Goal: Transaction & Acquisition: Subscribe to service/newsletter

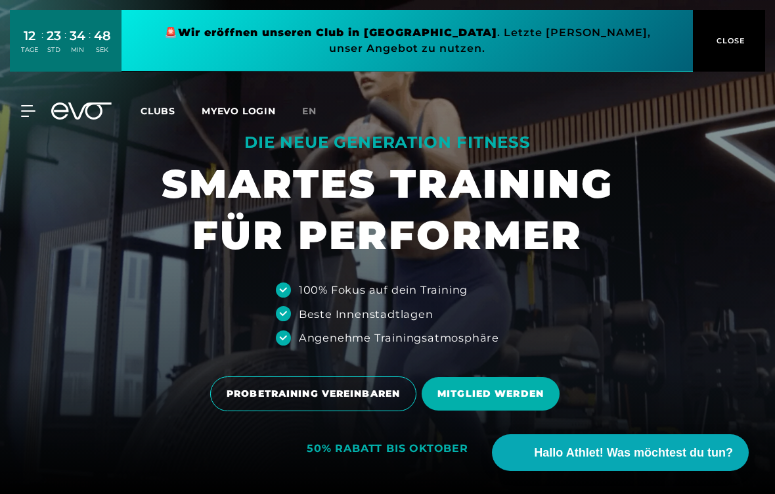
click at [522, 397] on span "MITGLIED WERDEN" at bounding box center [491, 394] width 106 height 14
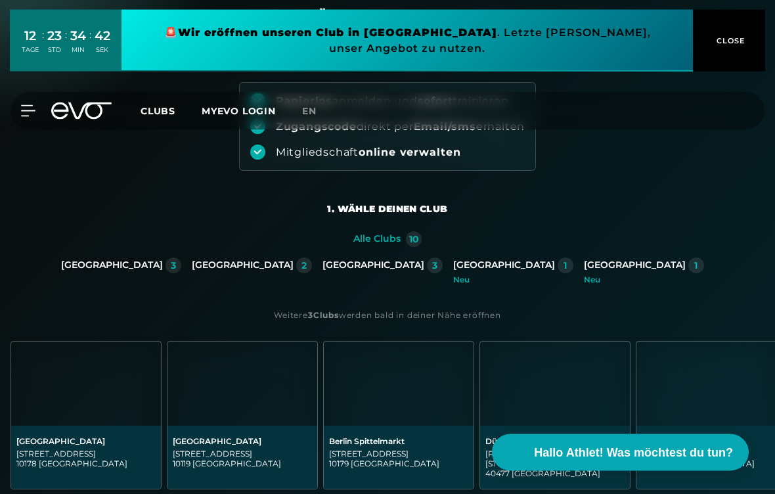
scroll to position [112, 0]
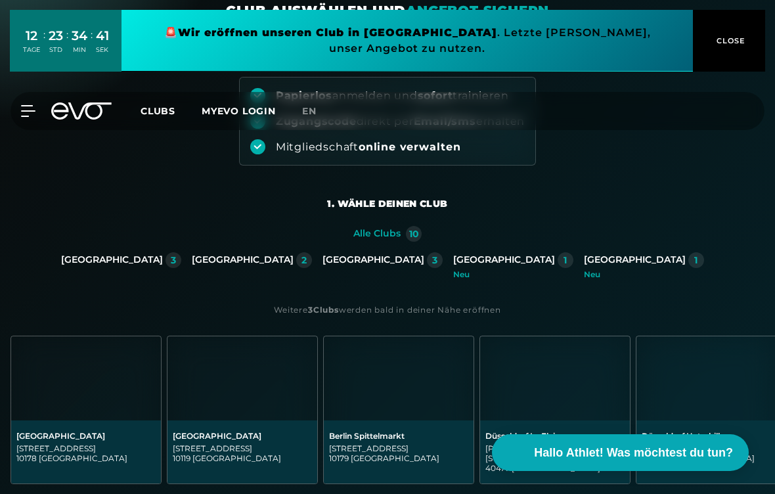
click at [294, 262] on div "[GEOGRAPHIC_DATA]" at bounding box center [243, 260] width 102 height 12
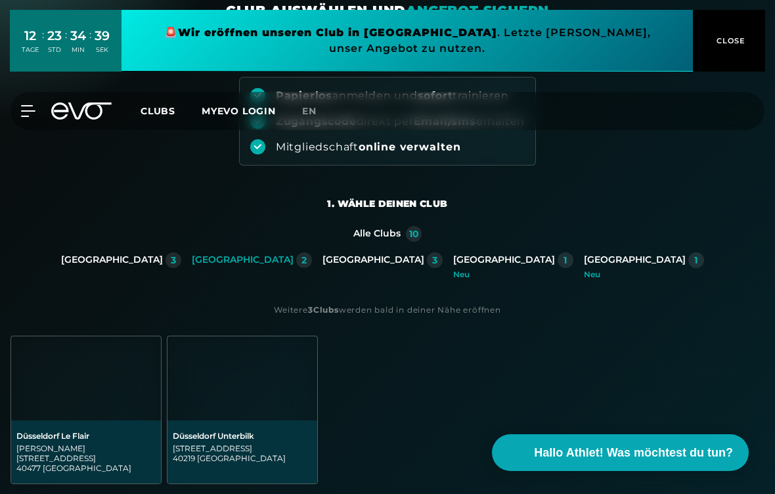
click at [246, 441] on div "Düsseldorf Unterbilk" at bounding box center [242, 436] width 139 height 10
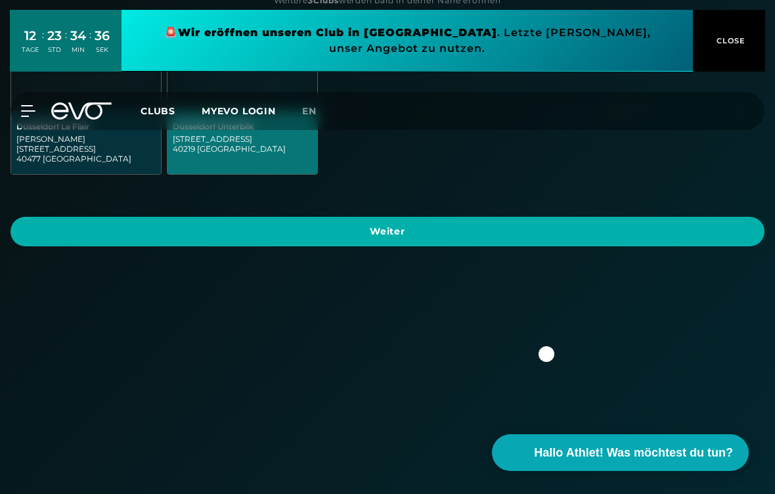
click at [726, 225] on span "Weiter" at bounding box center [387, 232] width 723 height 14
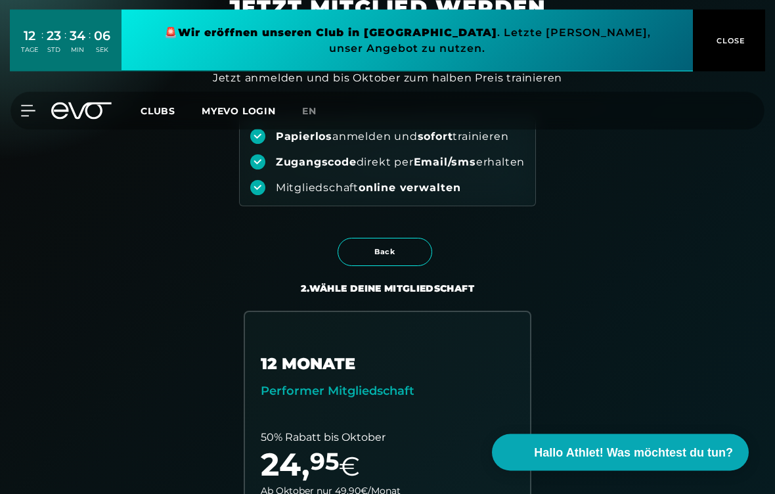
scroll to position [0, 0]
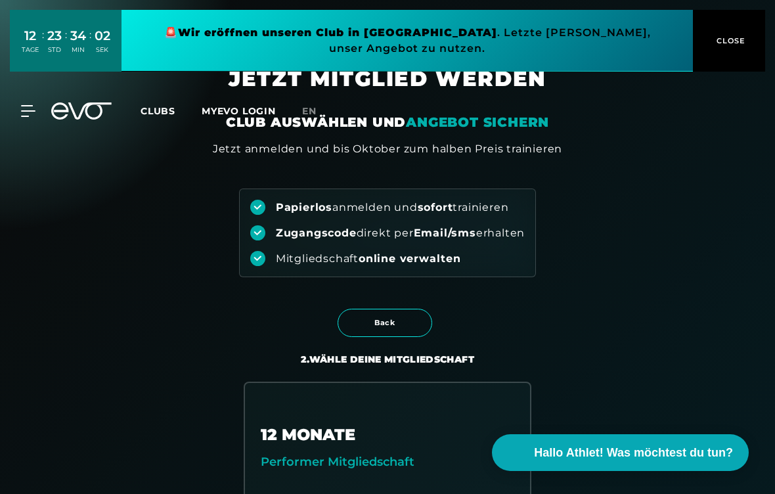
click at [13, 106] on div at bounding box center [20, 111] width 30 height 12
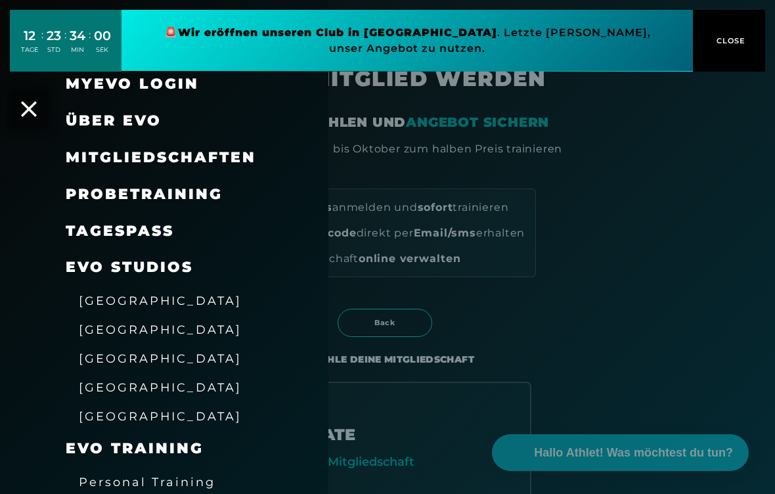
click at [177, 161] on span "Mitgliedschaften" at bounding box center [161, 157] width 191 height 18
click at [204, 141] on div "Mitgliedschaften" at bounding box center [181, 157] width 230 height 37
click at [179, 161] on span "Mitgliedschaften" at bounding box center [161, 157] width 191 height 18
click at [194, 156] on span "Mitgliedschaften" at bounding box center [161, 157] width 191 height 18
click at [670, 231] on div at bounding box center [387, 247] width 775 height 494
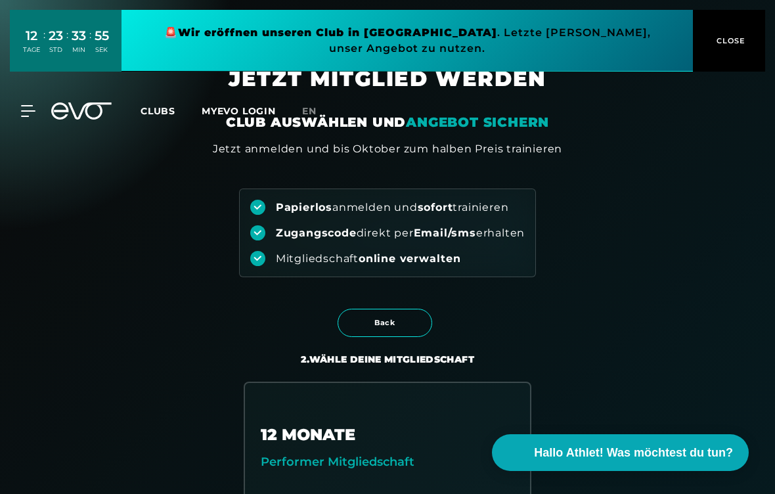
click at [669, 440] on button "Hallo Athlet! Was möchtest du tun?" at bounding box center [620, 452] width 257 height 37
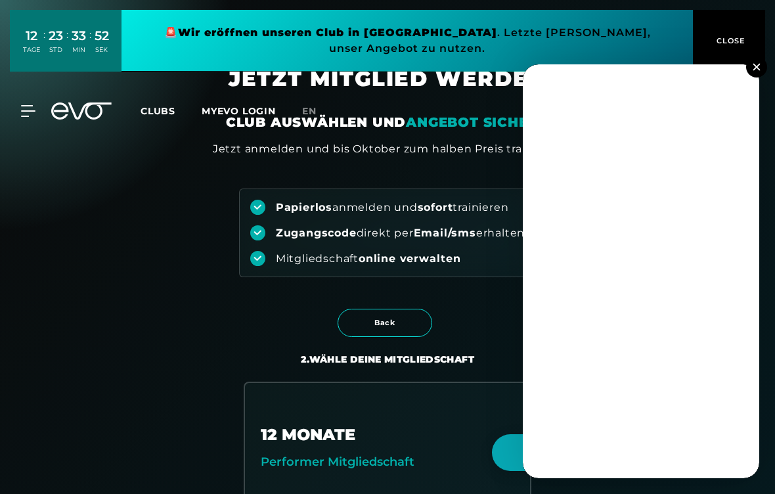
click at [752, 63] on button at bounding box center [756, 67] width 21 height 21
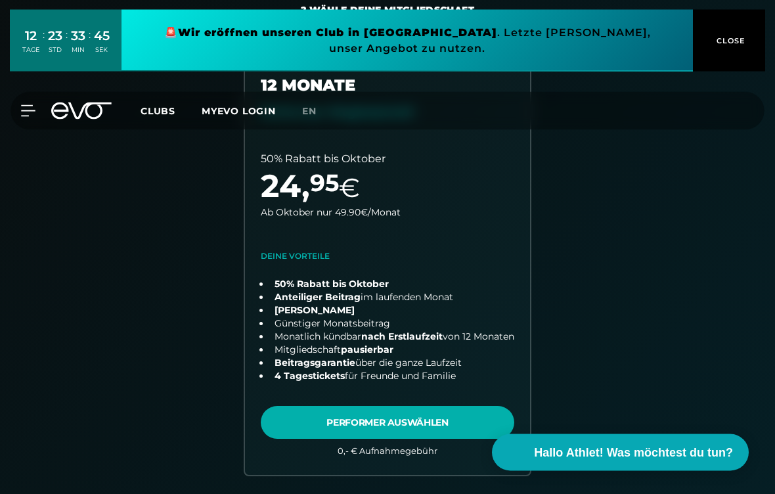
scroll to position [350, 0]
click at [450, 417] on link "choose plan" at bounding box center [387, 255] width 285 height 442
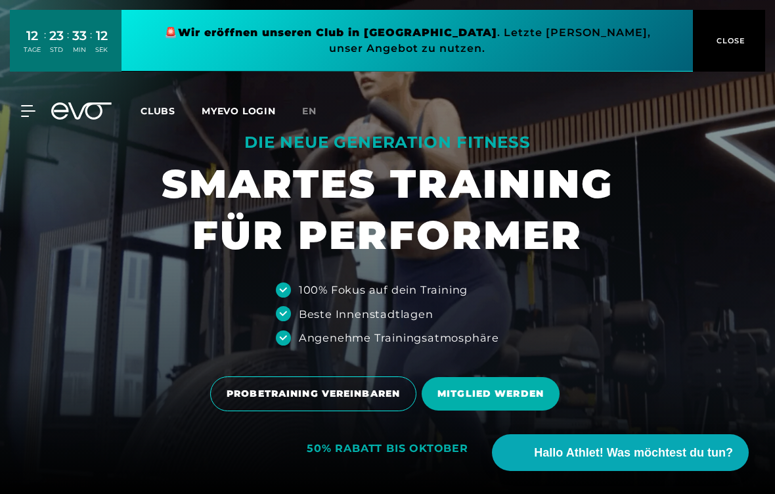
click at [37, 124] on div "MyEVO Login Über EVO Mitgliedschaften Probetraining TAGESPASS EVO Studios Düsse…" at bounding box center [388, 111] width 770 height 38
click at [30, 112] on icon at bounding box center [28, 111] width 14 height 11
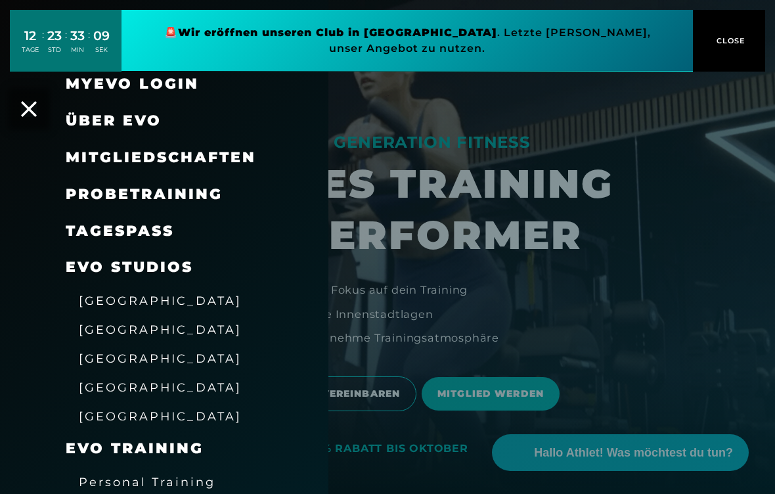
click at [157, 126] on span "Über EVO" at bounding box center [114, 121] width 96 height 18
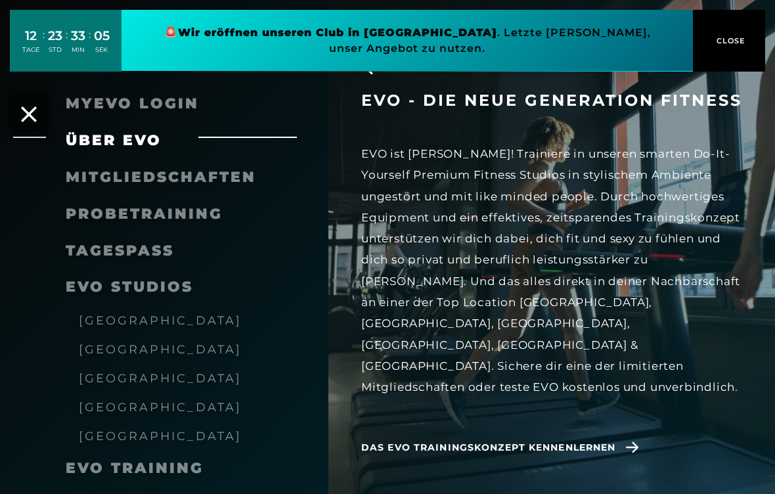
click at [637, 442] on icon at bounding box center [632, 447] width 12 height 11
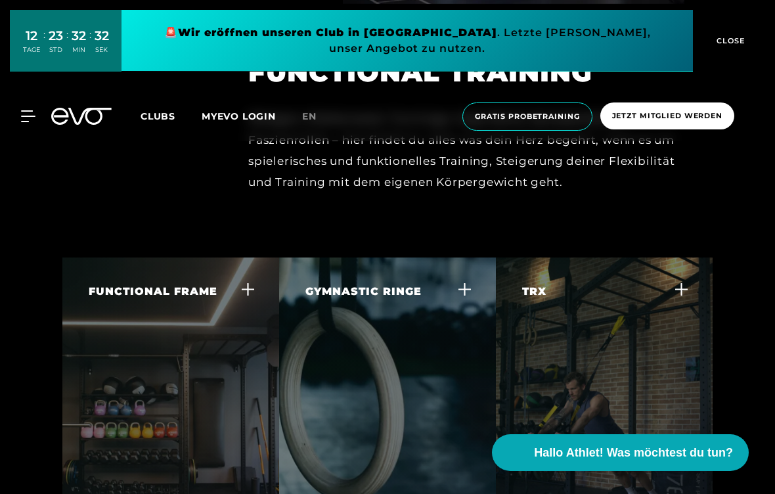
scroll to position [4095, 0]
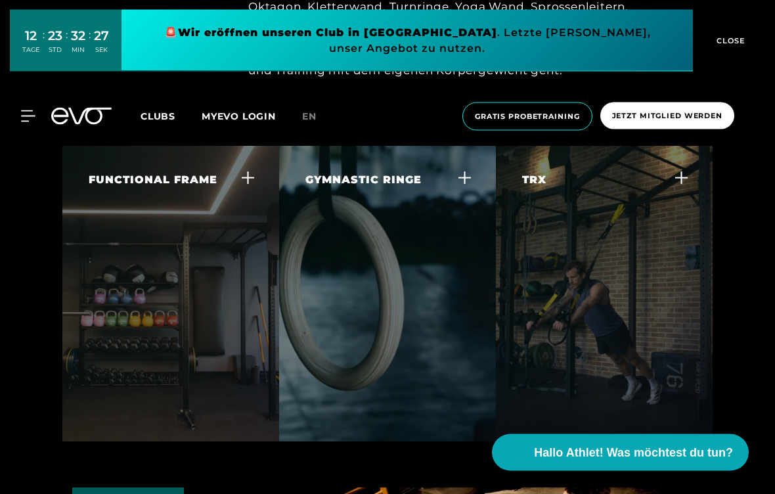
click at [675, 276] on div "TRX TRX Training ist ausgezeichnet um Kraft und Kontrolle für andere Körpergewi…" at bounding box center [604, 249] width 217 height 204
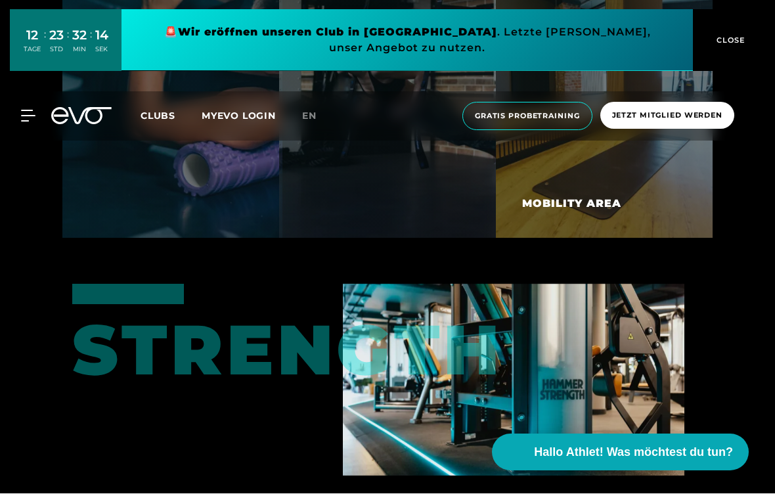
scroll to position [5199, 0]
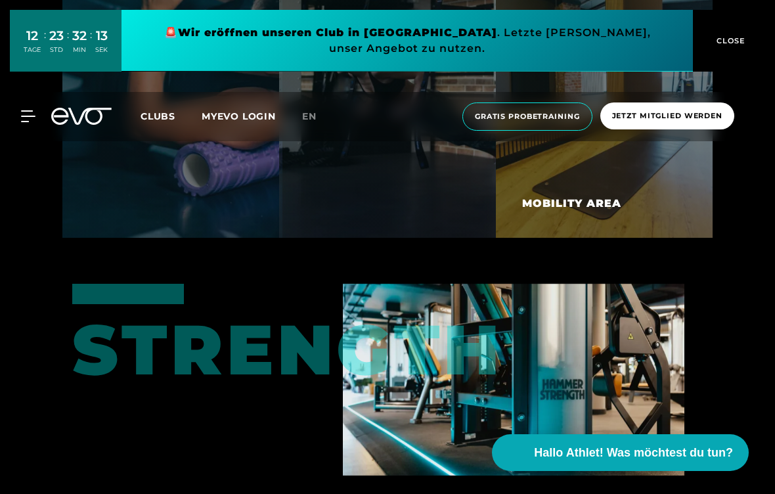
click at [28, 117] on icon at bounding box center [28, 116] width 14 height 11
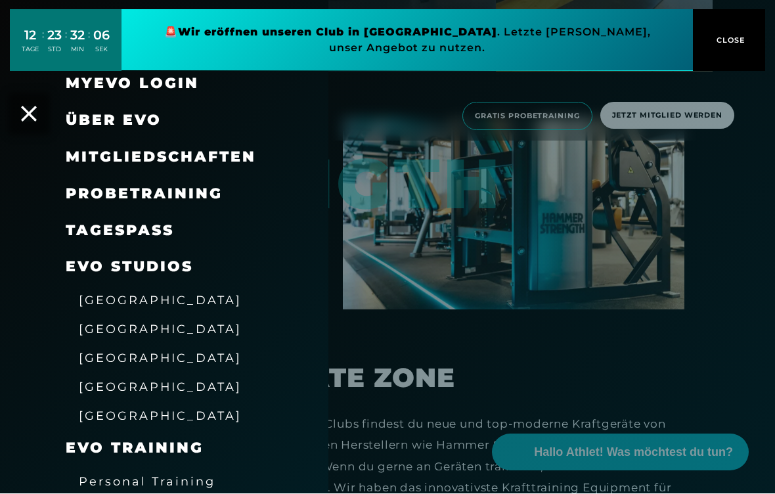
scroll to position [5365, 0]
